Goal: Task Accomplishment & Management: Use online tool/utility

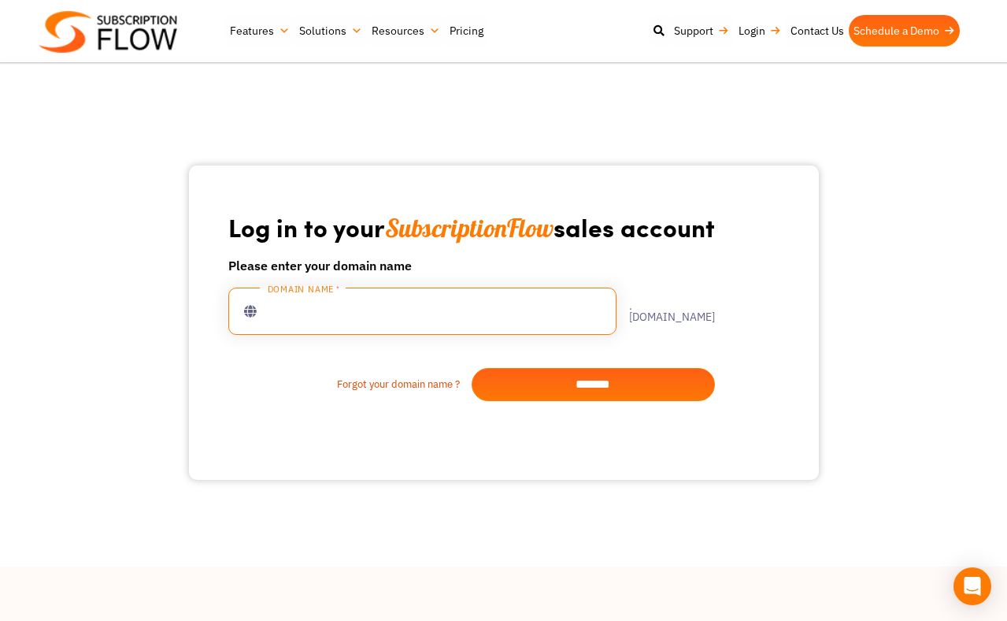
click at [336, 314] on input "text" at bounding box center [422, 311] width 388 height 47
type input "**********"
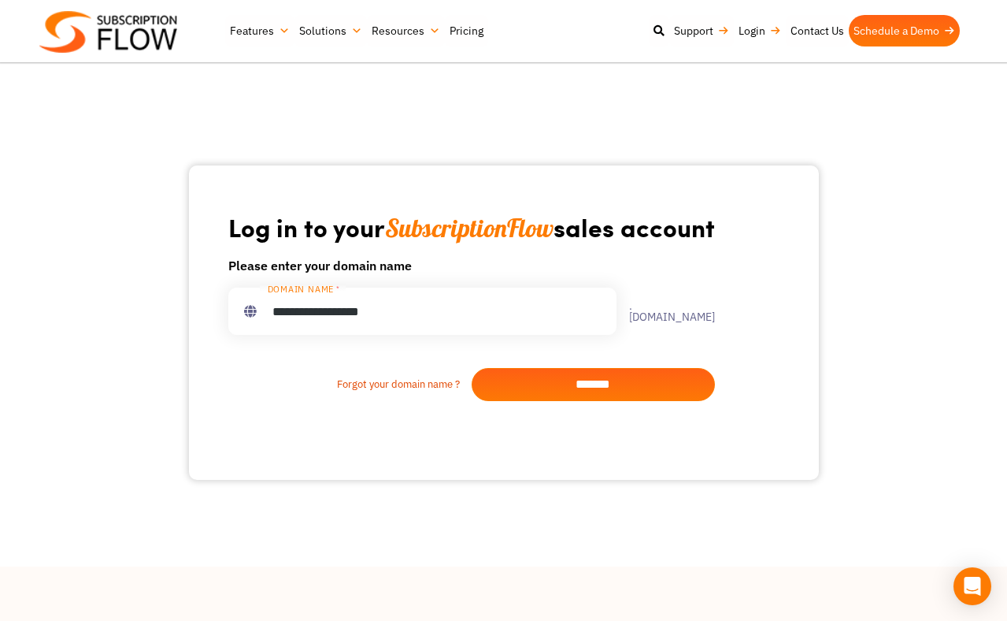
click at [573, 379] on input "*******" at bounding box center [593, 384] width 243 height 33
